Goal: Task Accomplishment & Management: Complete application form

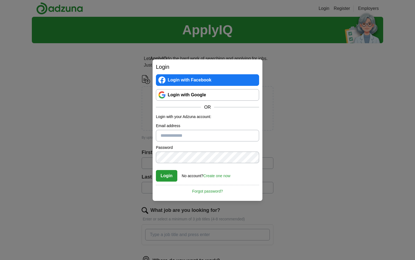
click at [120, 136] on div "Login Login with Facebook Login with Google OR Login with your Adzuna account: …" at bounding box center [207, 130] width 415 height 260
click at [203, 95] on link "Login with Google" at bounding box center [207, 95] width 103 height 12
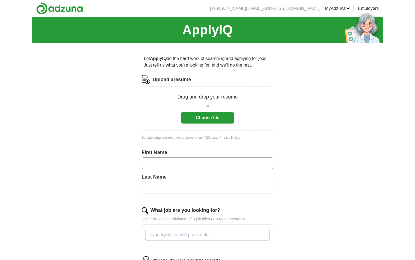
click at [223, 119] on button "Choose file" at bounding box center [207, 118] width 53 height 12
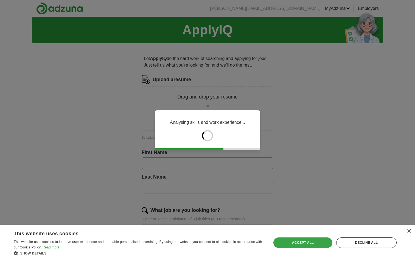
click at [320, 242] on div "Accept all" at bounding box center [303, 242] width 59 height 10
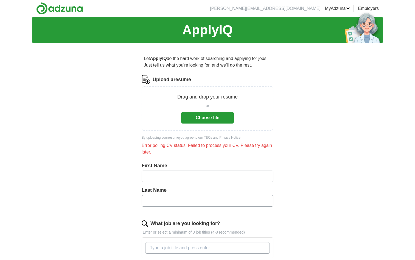
click at [223, 118] on button "Choose file" at bounding box center [207, 118] width 53 height 12
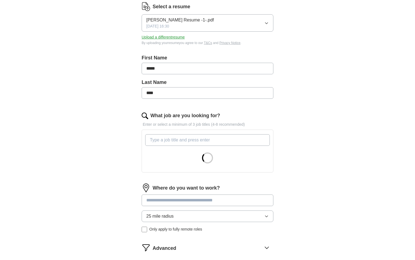
scroll to position [73, 0]
click at [175, 141] on input "What job are you looking for?" at bounding box center [207, 140] width 125 height 12
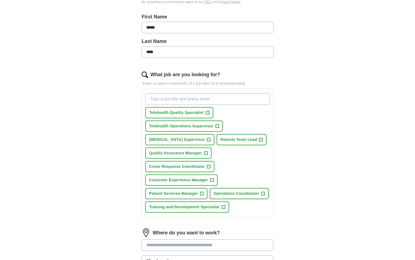
scroll to position [114, 0]
click at [209, 113] on button "Telehealth Quality Specialist +" at bounding box center [179, 111] width 68 height 11
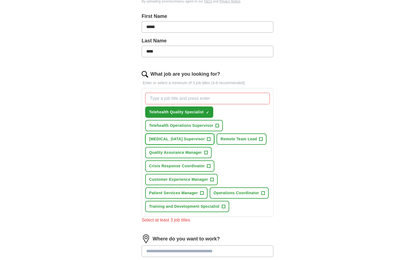
click at [207, 138] on span "+" at bounding box center [208, 139] width 3 height 4
click at [0, 0] on span "×" at bounding box center [0, 0] width 0 height 0
click at [227, 138] on span "Remote Team Lead" at bounding box center [239, 139] width 37 height 6
click at [205, 164] on button "Crisis Response Coordinator +" at bounding box center [179, 165] width 69 height 11
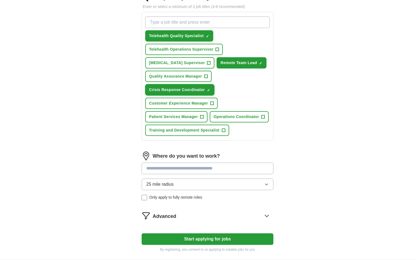
scroll to position [191, 0]
click at [202, 185] on button "25 mile radius" at bounding box center [208, 184] width 132 height 12
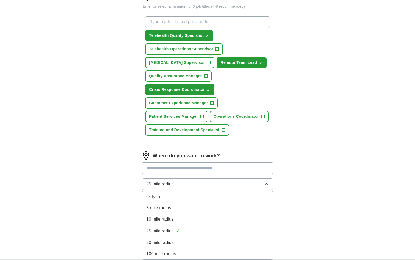
click at [195, 242] on div "50 mile radius" at bounding box center [207, 242] width 123 height 7
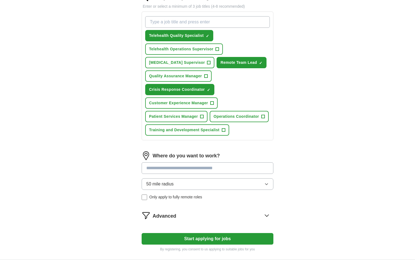
click at [197, 168] on input at bounding box center [208, 168] width 132 height 12
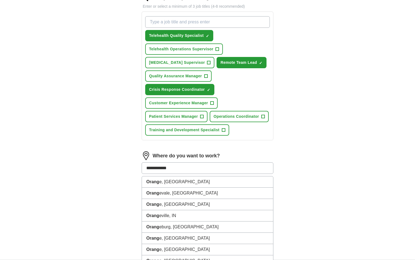
type input "**********"
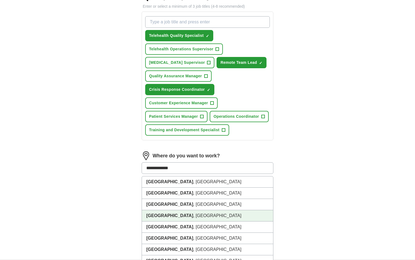
click at [188, 215] on li "Orange County , CA" at bounding box center [207, 215] width 131 height 11
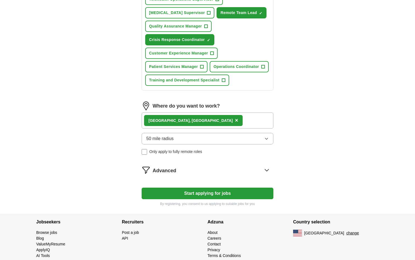
scroll to position [245, 0]
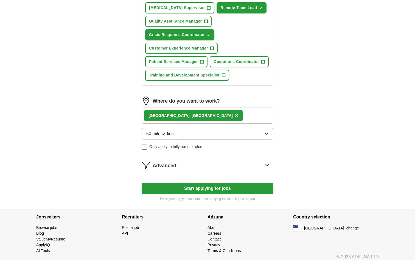
click at [266, 163] on icon at bounding box center [267, 164] width 9 height 9
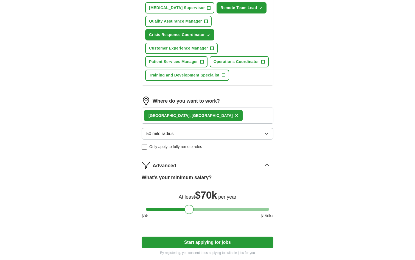
drag, startPoint x: 150, startPoint y: 208, endPoint x: 188, endPoint y: 208, distance: 37.9
click at [188, 208] on div at bounding box center [189, 208] width 9 height 9
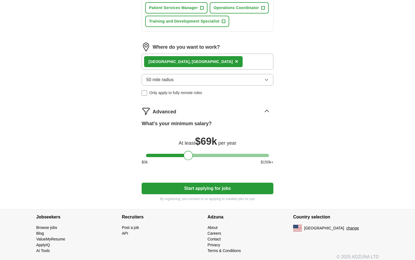
scroll to position [300, 0]
click at [192, 156] on div at bounding box center [189, 154] width 9 height 9
click at [199, 189] on button "Start applying for jobs" at bounding box center [208, 188] width 132 height 12
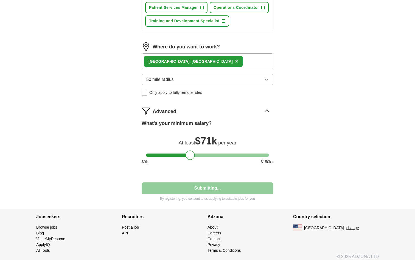
select select "**"
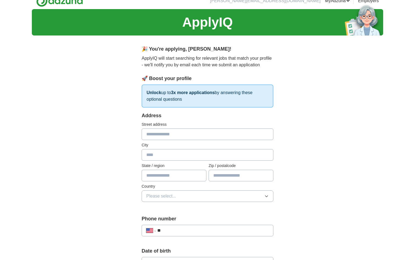
scroll to position [0, 0]
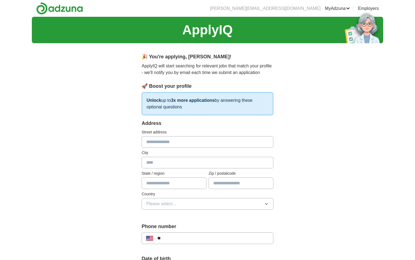
click at [334, 9] on link "MyAdzuna" at bounding box center [337, 8] width 25 height 7
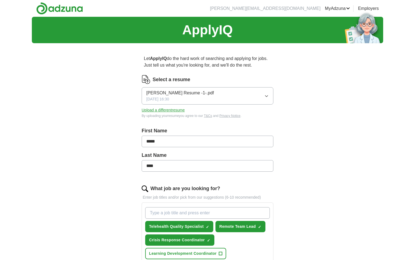
click at [304, 7] on li "[PERSON_NAME][EMAIL_ADDRESS][DOMAIN_NAME]" at bounding box center [265, 8] width 111 height 7
click at [0, 0] on link "Alerts" at bounding box center [0, 0] width 0 height 0
